Goal: Check status: Check status

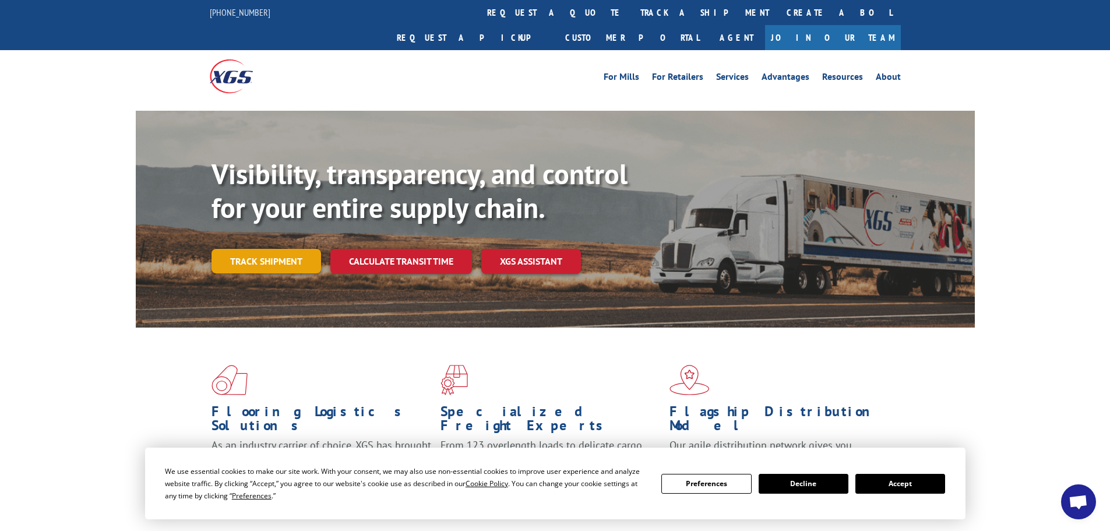
click at [283, 249] on link "Track shipment" at bounding box center [267, 261] width 110 height 24
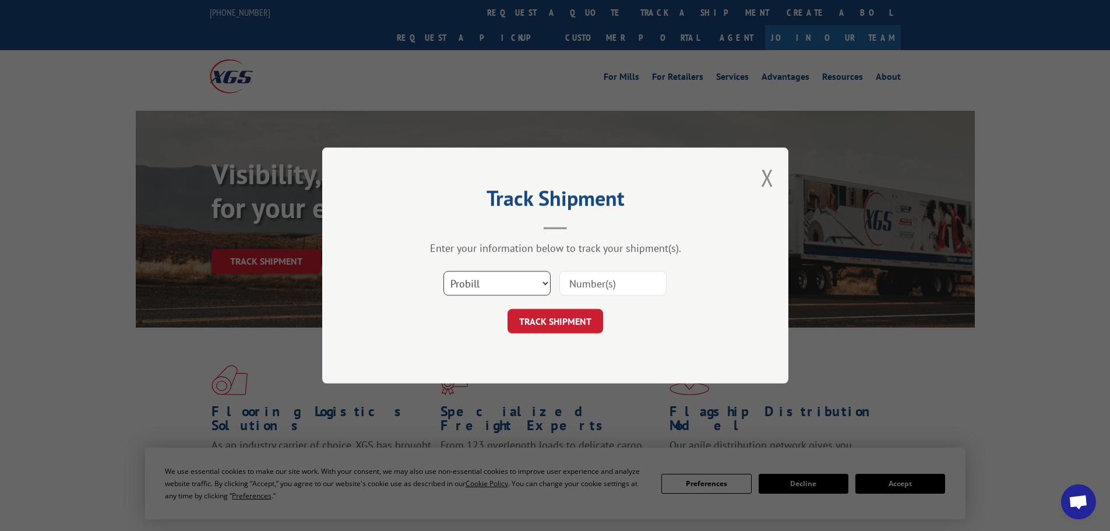
click at [538, 277] on select "Select category... Probill BOL PO" at bounding box center [496, 283] width 107 height 24
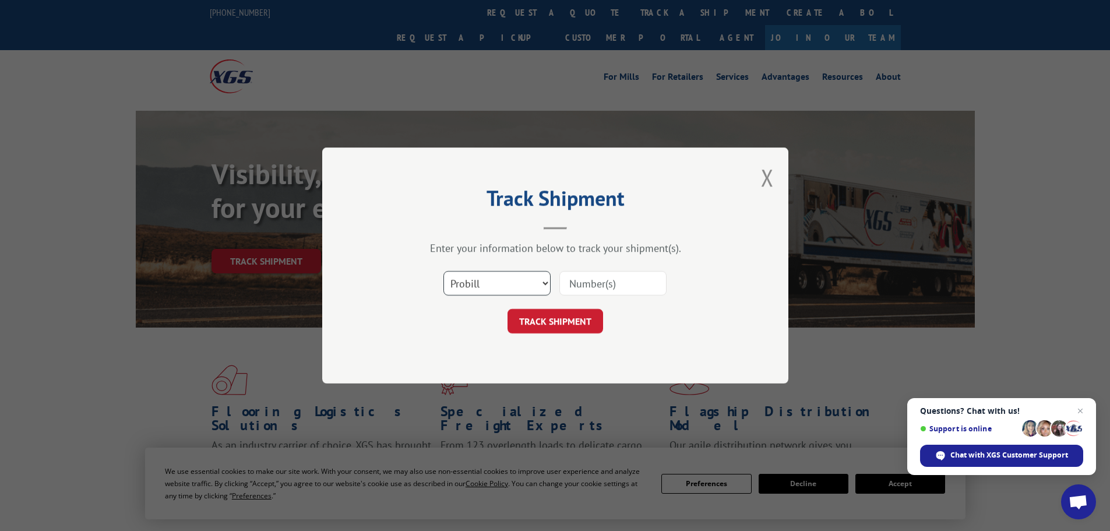
select select "bol"
click at [443, 271] on select "Select category... Probill BOL PO" at bounding box center [496, 283] width 107 height 24
click at [592, 286] on input at bounding box center [612, 283] width 107 height 24
paste input "6009799"
type input "6009799"
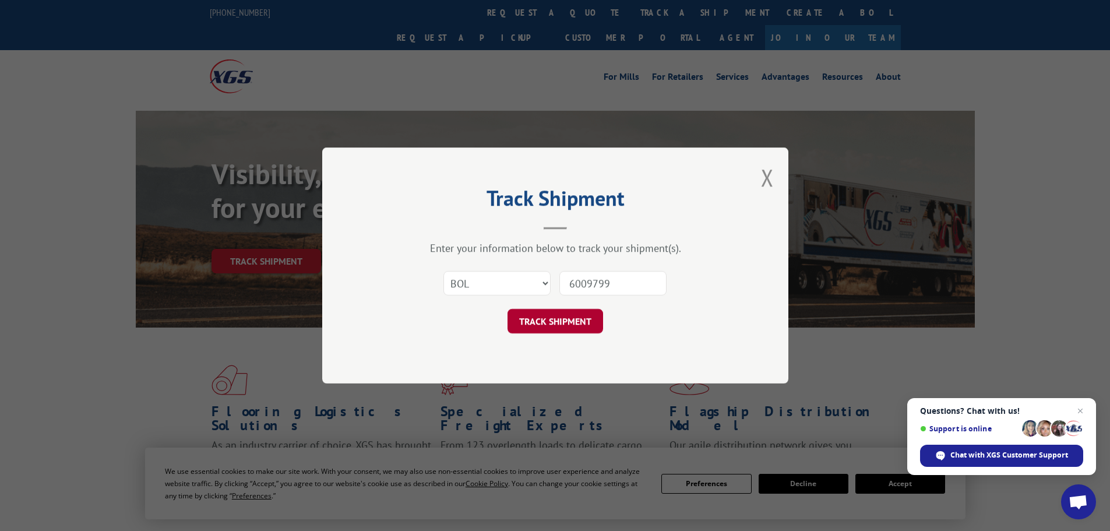
click at [548, 322] on button "TRACK SHIPMENT" at bounding box center [556, 321] width 96 height 24
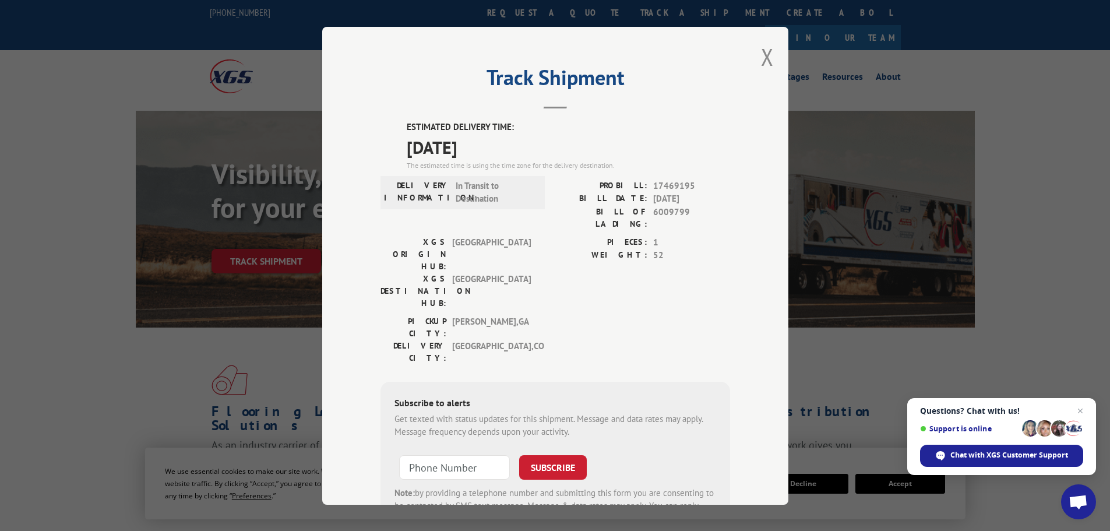
click at [1079, 415] on span "Open chat" at bounding box center [1080, 411] width 14 height 14
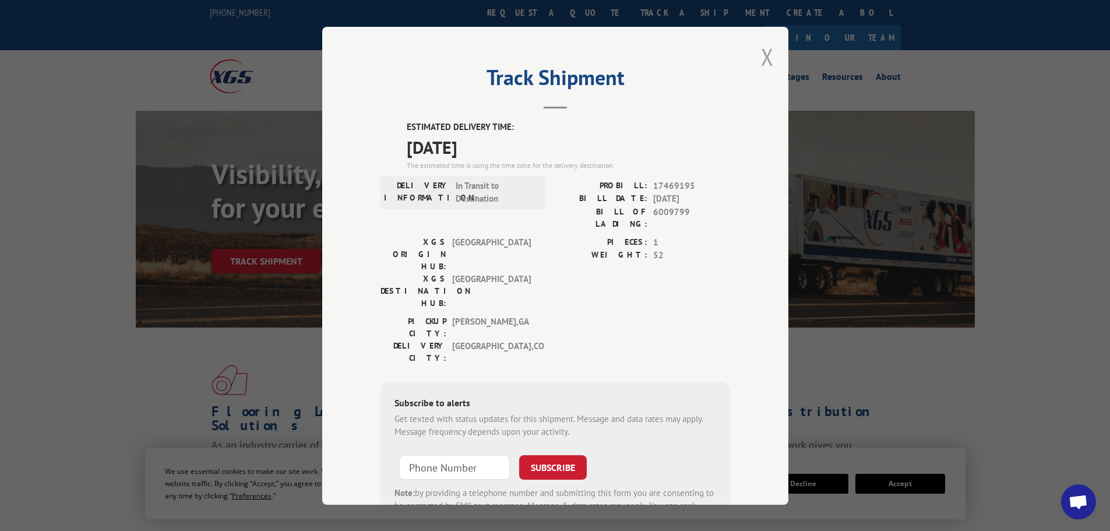
click at [761, 57] on button "Close modal" at bounding box center [767, 56] width 13 height 31
